Goal: Task Accomplishment & Management: Manage account settings

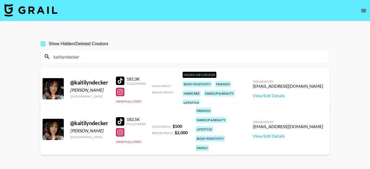
click at [86, 56] on input "kaitilyndecker" at bounding box center [188, 56] width 276 height 9
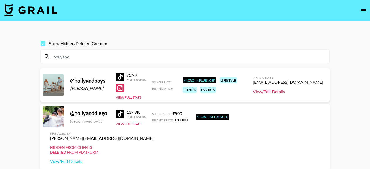
click at [274, 93] on link "View/Edit Details" at bounding box center [288, 91] width 70 height 5
click at [88, 56] on input "hollyand" at bounding box center [188, 56] width 276 height 9
paste input "@imthekingjunior"
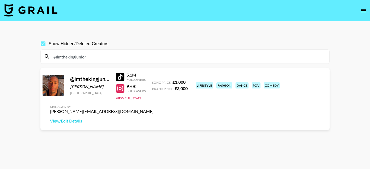
type input "@imthekingjunior"
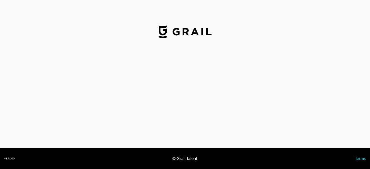
select select "USD"
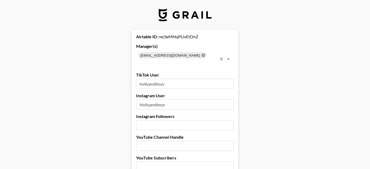
click at [202, 55] on icon at bounding box center [203, 54] width 3 height 3
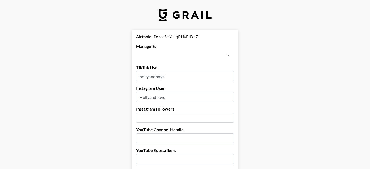
click at [187, 55] on input "text" at bounding box center [181, 55] width 86 height 7
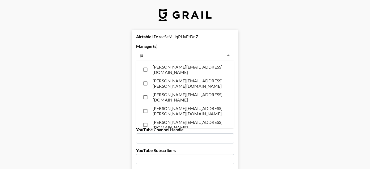
type input "jul"
click at [175, 106] on li "[PERSON_NAME][EMAIL_ADDRESS][DOMAIN_NAME]" at bounding box center [185, 111] width 98 height 14
checkbox input "true"
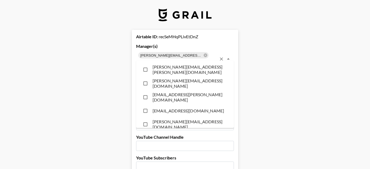
scroll to position [2048, 0]
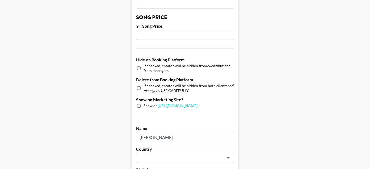
scroll to position [552, 0]
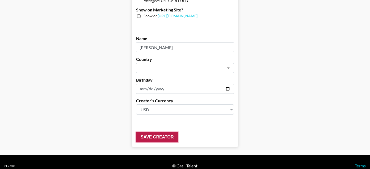
click at [144, 132] on input "Save Creator" at bounding box center [157, 137] width 42 height 11
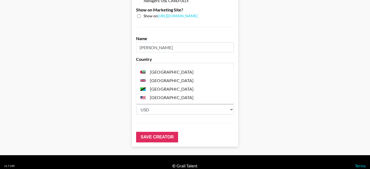
click at [176, 80] on li "[GEOGRAPHIC_DATA]" at bounding box center [185, 80] width 98 height 9
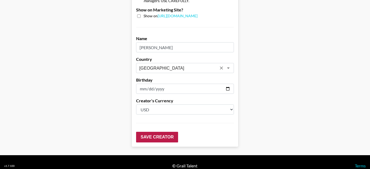
type input "[GEOGRAPHIC_DATA]"
click at [148, 132] on input "Save Creator" at bounding box center [157, 137] width 42 height 11
